Goal: Task Accomplishment & Management: Manage account settings

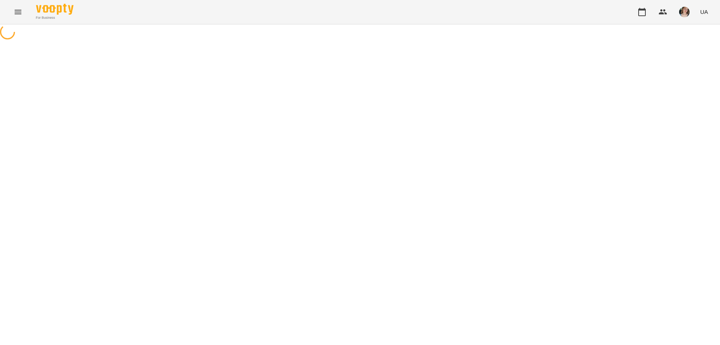
click at [22, 12] on icon "Menu" at bounding box center [18, 12] width 9 height 9
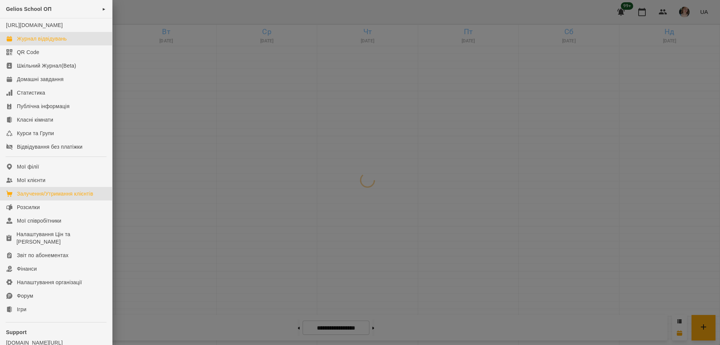
click at [35, 197] on div "Залучення/Утримання клієнтів" at bounding box center [55, 194] width 77 height 8
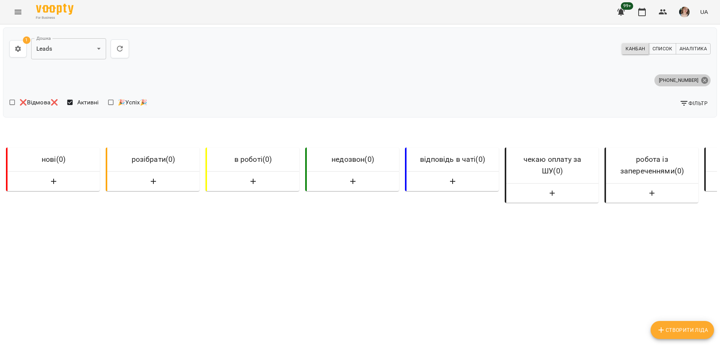
click at [701, 79] on icon at bounding box center [704, 80] width 7 height 7
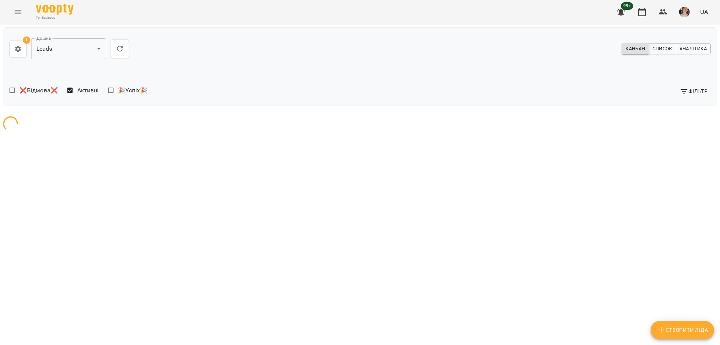
click at [699, 88] on span "Фільтр" at bounding box center [694, 91] width 28 height 9
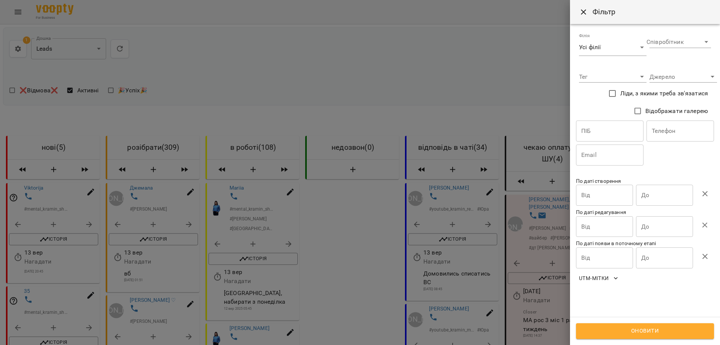
click at [681, 131] on input "text" at bounding box center [681, 130] width 68 height 21
paste input "**********"
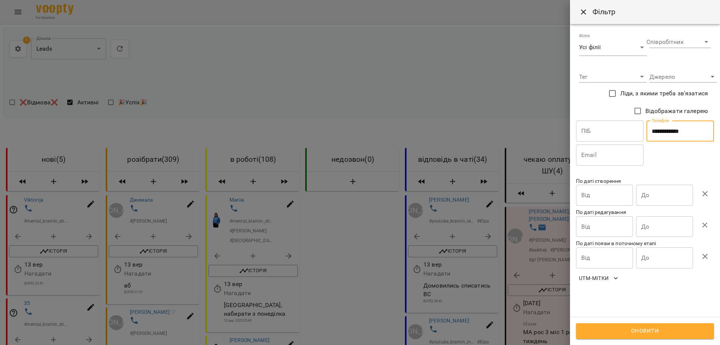
type input "**********"
click at [624, 334] on span "Оновити" at bounding box center [645, 331] width 122 height 10
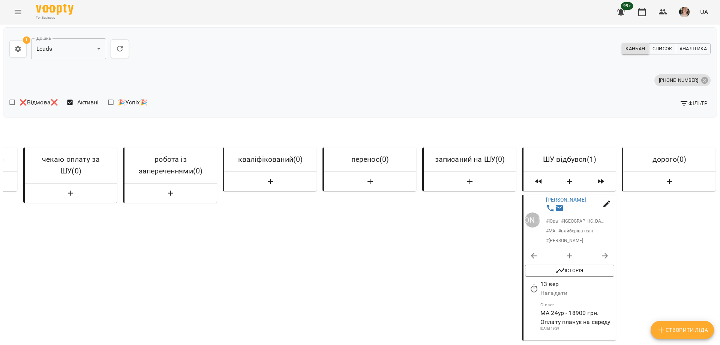
scroll to position [0, 487]
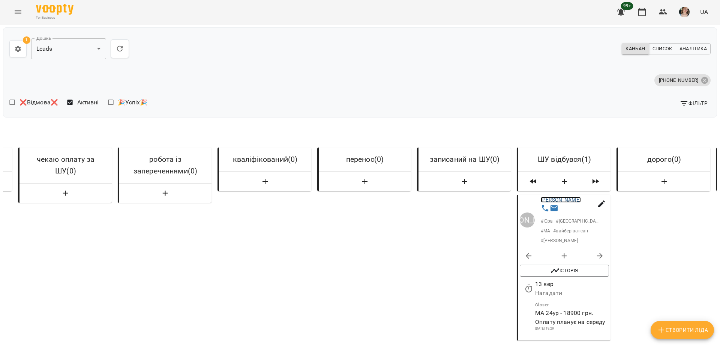
click at [577, 203] on link "[PERSON_NAME]" at bounding box center [561, 200] width 40 height 6
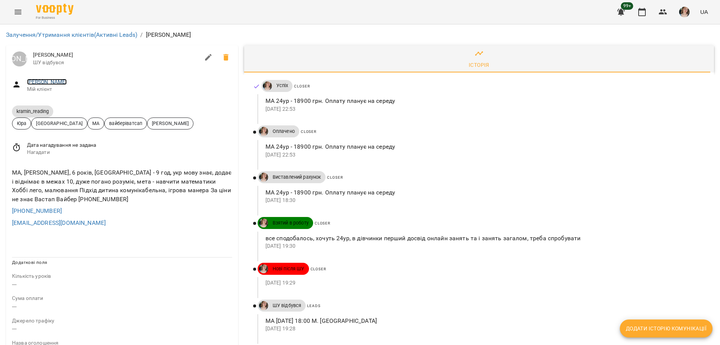
click at [61, 83] on link "[PERSON_NAME]" at bounding box center [47, 82] width 40 height 6
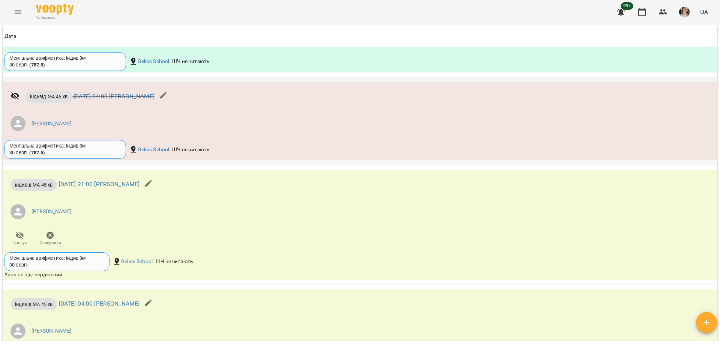
scroll to position [863, 0]
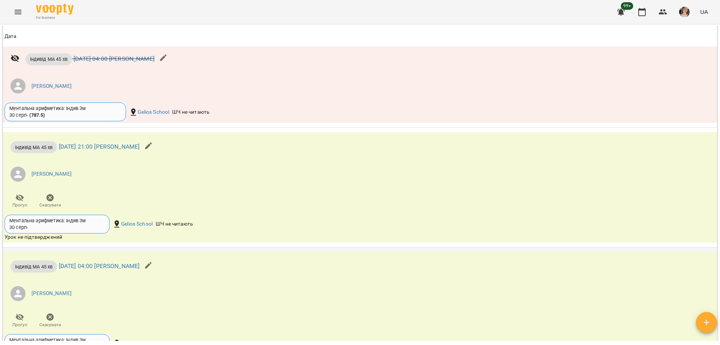
click at [431, 304] on li "[PERSON_NAME]" at bounding box center [241, 293] width 473 height 21
click at [377, 12] on div "For Business 99+ UA" at bounding box center [360, 12] width 720 height 24
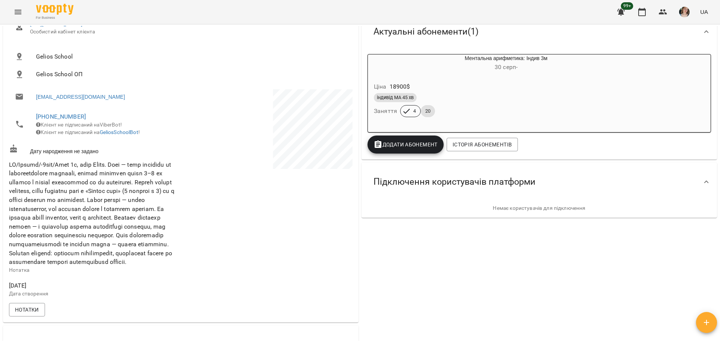
scroll to position [0, 0]
